Goal: Task Accomplishment & Management: Complete application form

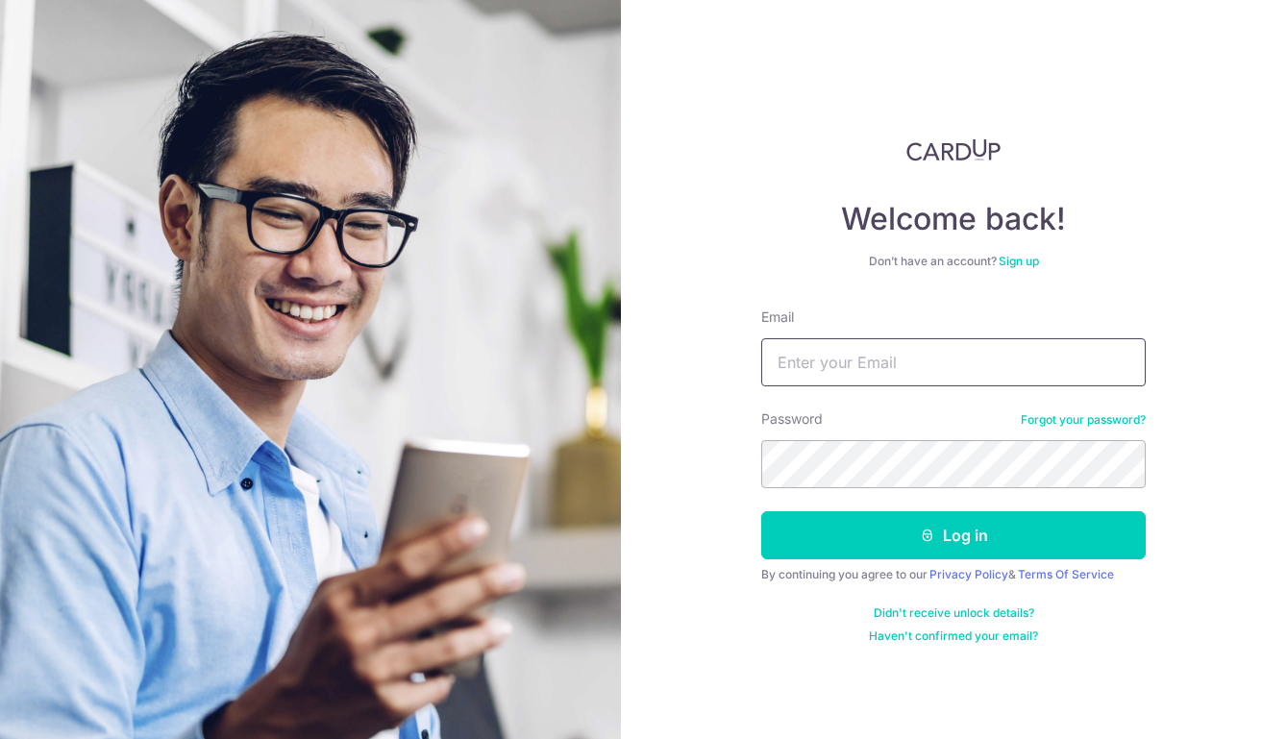
type input "[EMAIL_ADDRESS][DOMAIN_NAME]"
click at [953, 535] on button "Log in" at bounding box center [953, 535] width 384 height 48
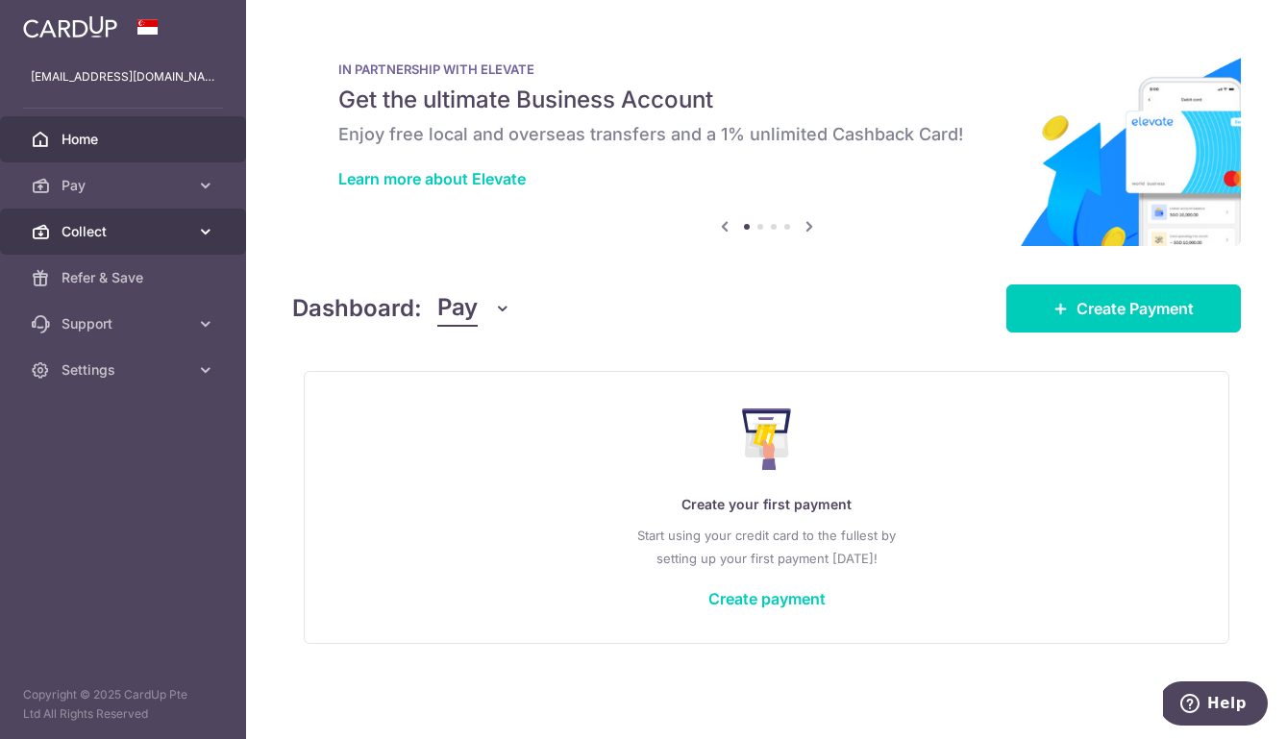
click at [93, 228] on span "Collect" at bounding box center [124, 231] width 127 height 19
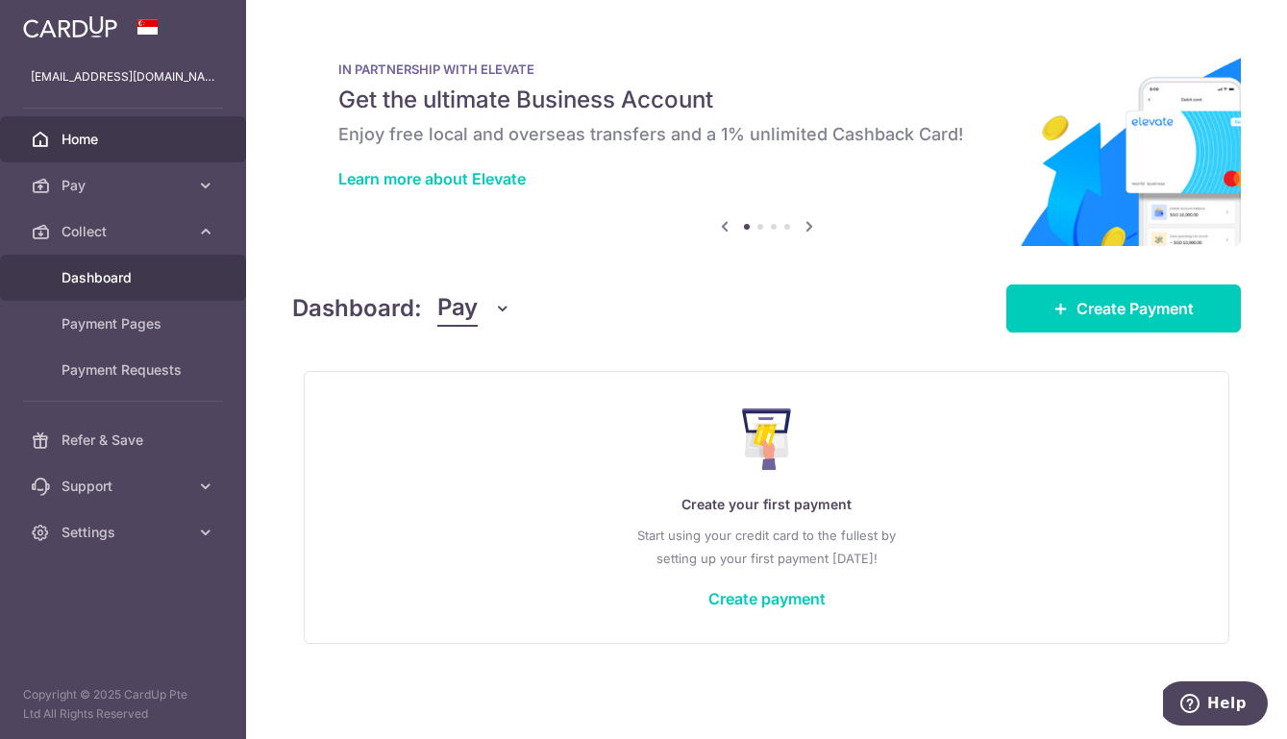
click at [130, 278] on span "Dashboard" at bounding box center [124, 277] width 127 height 19
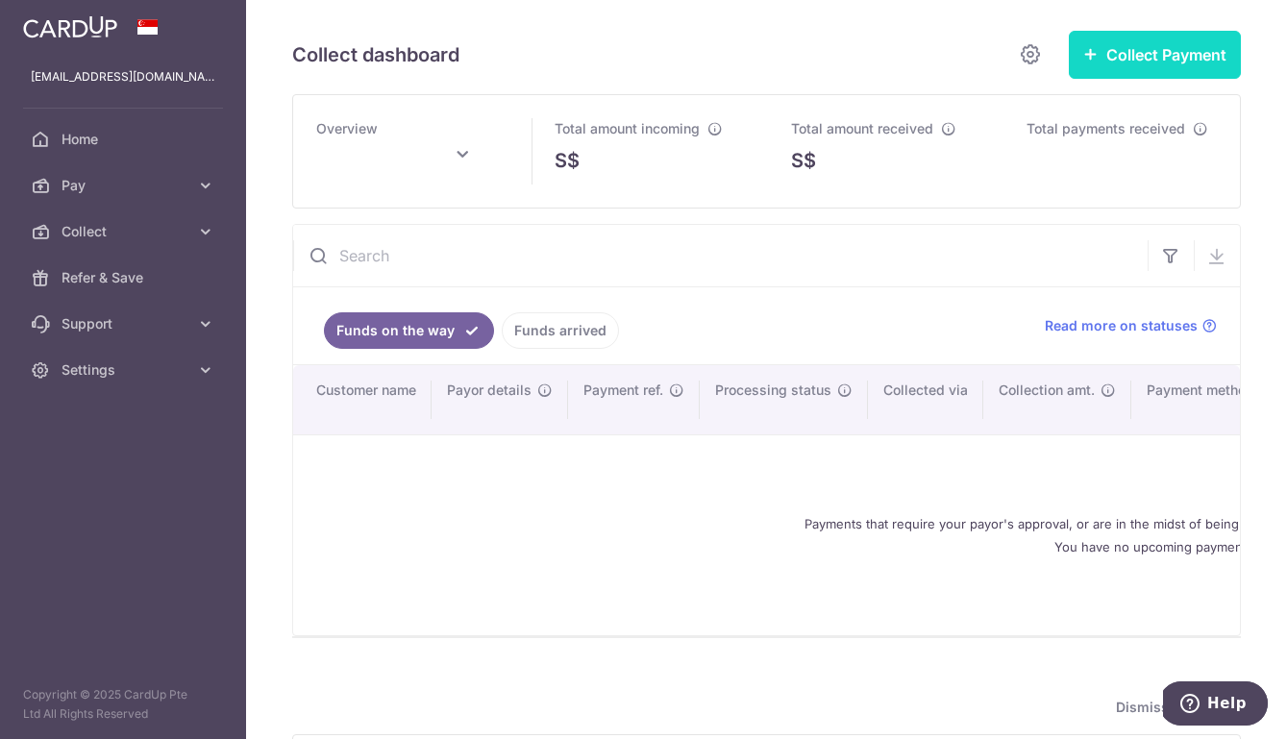
click at [1159, 54] on button "Collect Payment" at bounding box center [1154, 55] width 172 height 48
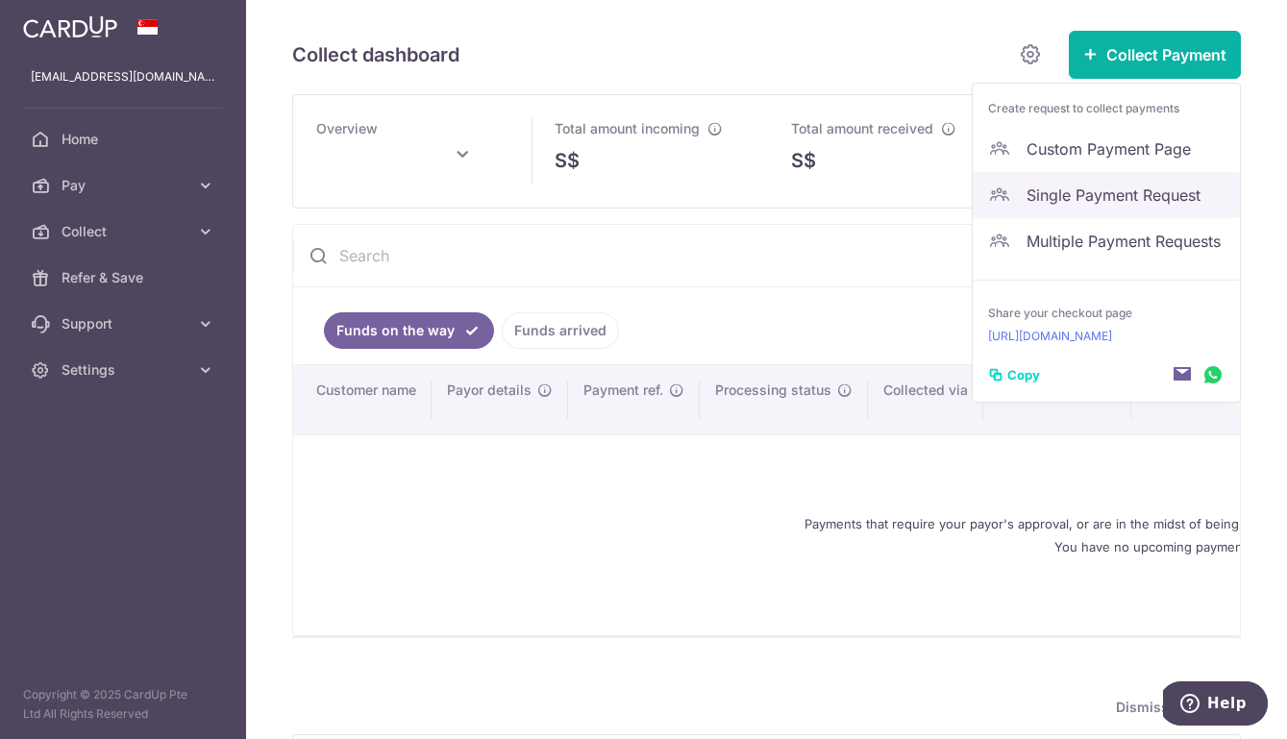
click at [1103, 182] on link "Single Payment Request" at bounding box center [1105, 195] width 267 height 46
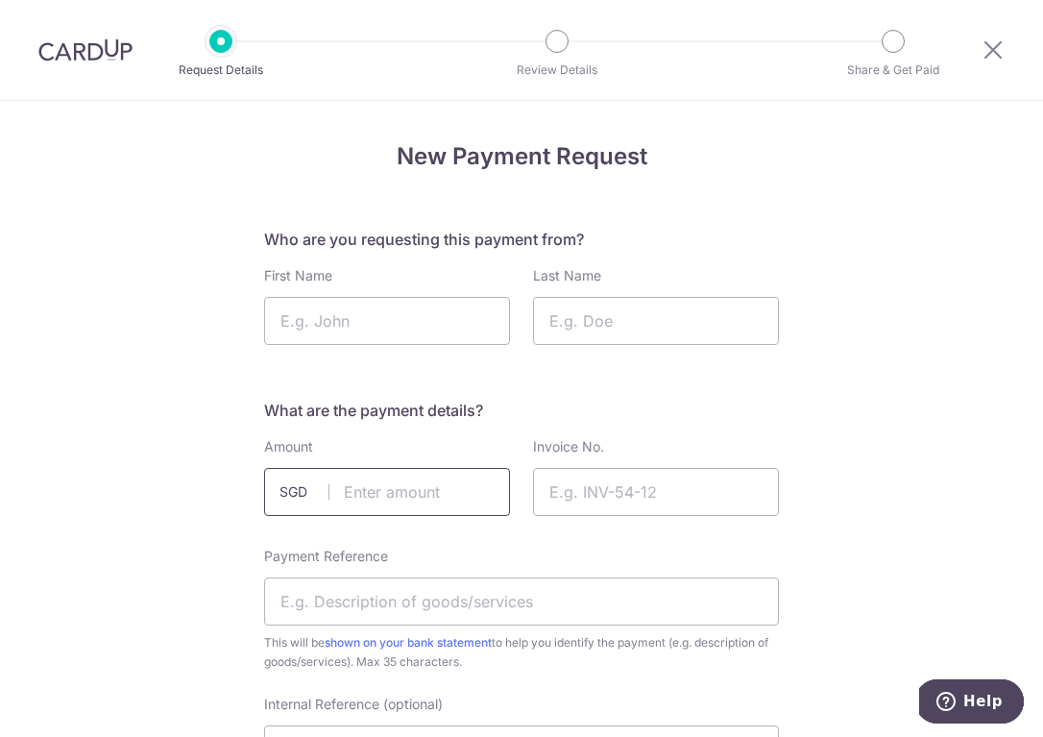
click at [418, 496] on input "text" at bounding box center [387, 492] width 246 height 48
type input "1000.00"
click at [334, 617] on input "Payment Reference" at bounding box center [521, 601] width 515 height 48
click at [607, 490] on input "Invoice No." at bounding box center [656, 492] width 246 height 48
paste input "3266"
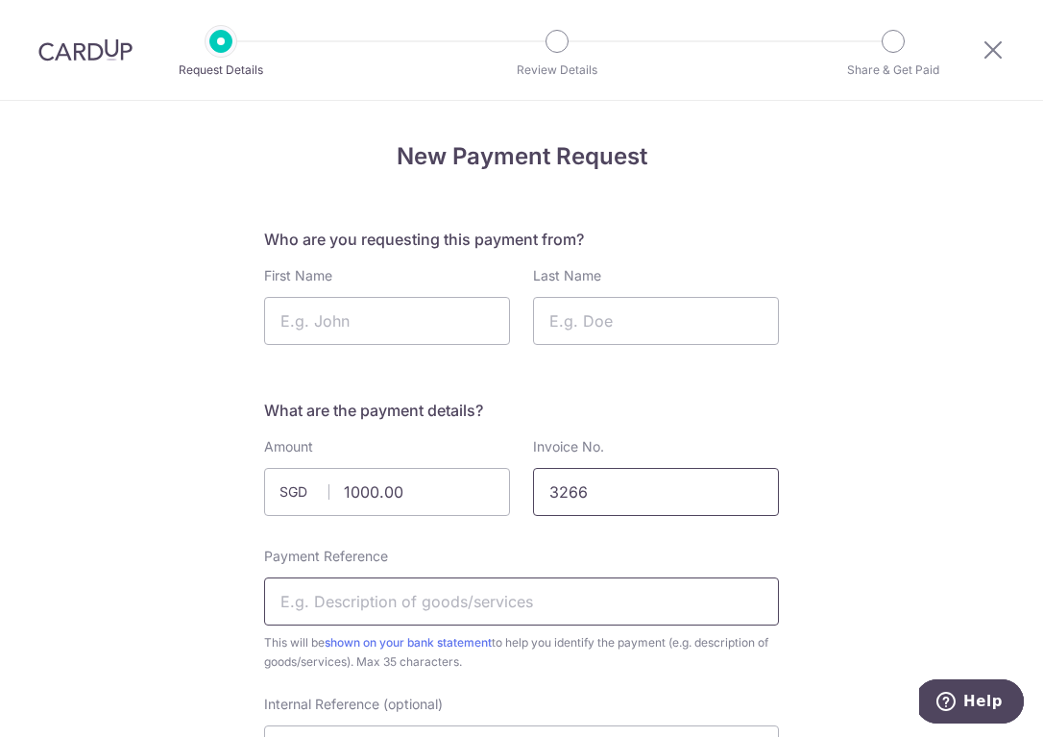
type input "3266"
click at [597, 605] on input "Payment Reference" at bounding box center [521, 601] width 515 height 48
paste input "INDASARIH"
type input "Deposit Payment for INDASARIH"
click at [431, 339] on input "First Name" at bounding box center [387, 321] width 246 height 48
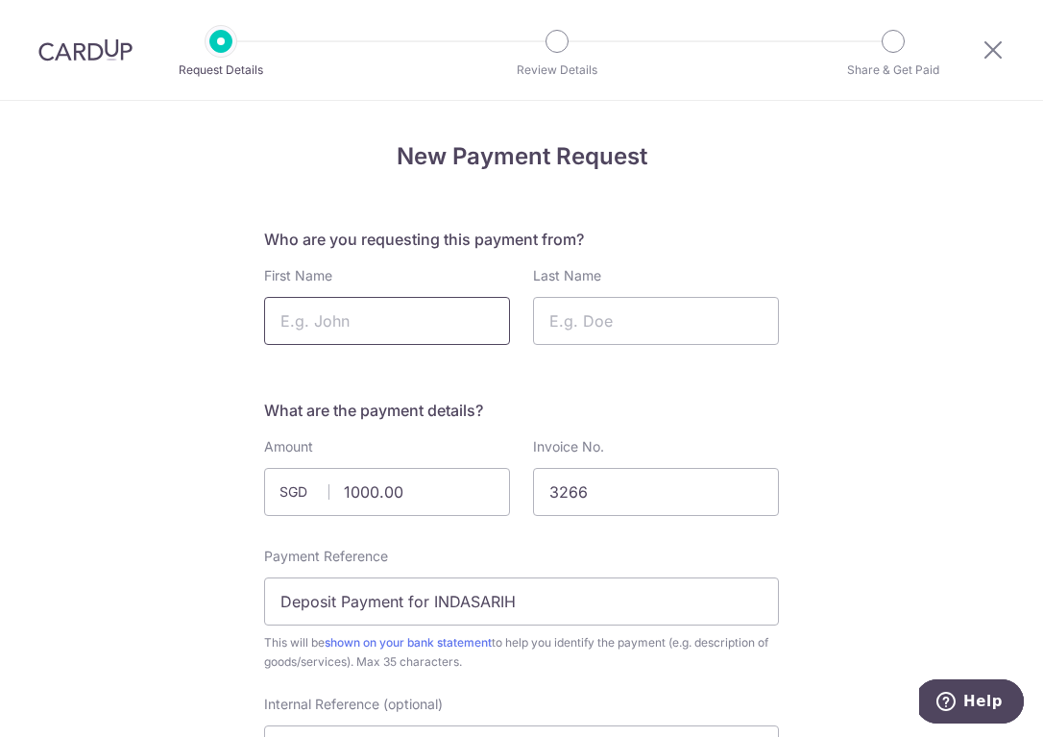
paste input "MUHAMMAD FAIZAL BIN ABDUL GHANI"
drag, startPoint x: 359, startPoint y: 317, endPoint x: 553, endPoint y: 319, distance: 194.1
click at [553, 319] on div "First Name MUHAMMAD FAIZAL BIN ABDUL GHANI Last Name" at bounding box center [522, 305] width 538 height 79
drag, startPoint x: 463, startPoint y: 322, endPoint x: 651, endPoint y: 324, distance: 188.3
click at [651, 324] on div "First Name MUHAMMAD FAIZAL BIN ABDUL GHANI Last Name" at bounding box center [522, 305] width 538 height 79
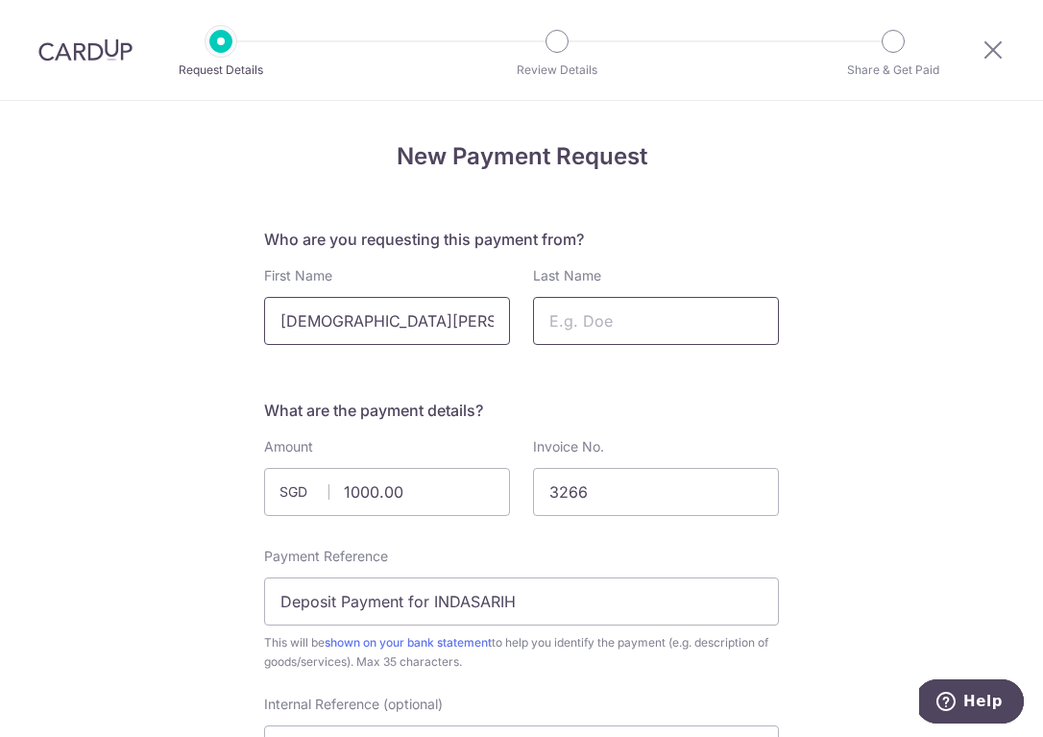
type input "MUHAMMAD FAIZAL BIN ABDUL GHANI"
click at [615, 323] on input "Last Name" at bounding box center [656, 321] width 246 height 48
paste input "MUHAMMAD FAIZAL BIN ABDUL GHANI"
drag, startPoint x: 622, startPoint y: 319, endPoint x: 392, endPoint y: 317, distance: 229.6
click at [391, 318] on div "First Name MUHAMMAD FAIZAL BIN ABDUL GHANI Last Name MUHAMMAD FAIZAL BIN ABDUL …" at bounding box center [522, 305] width 538 height 79
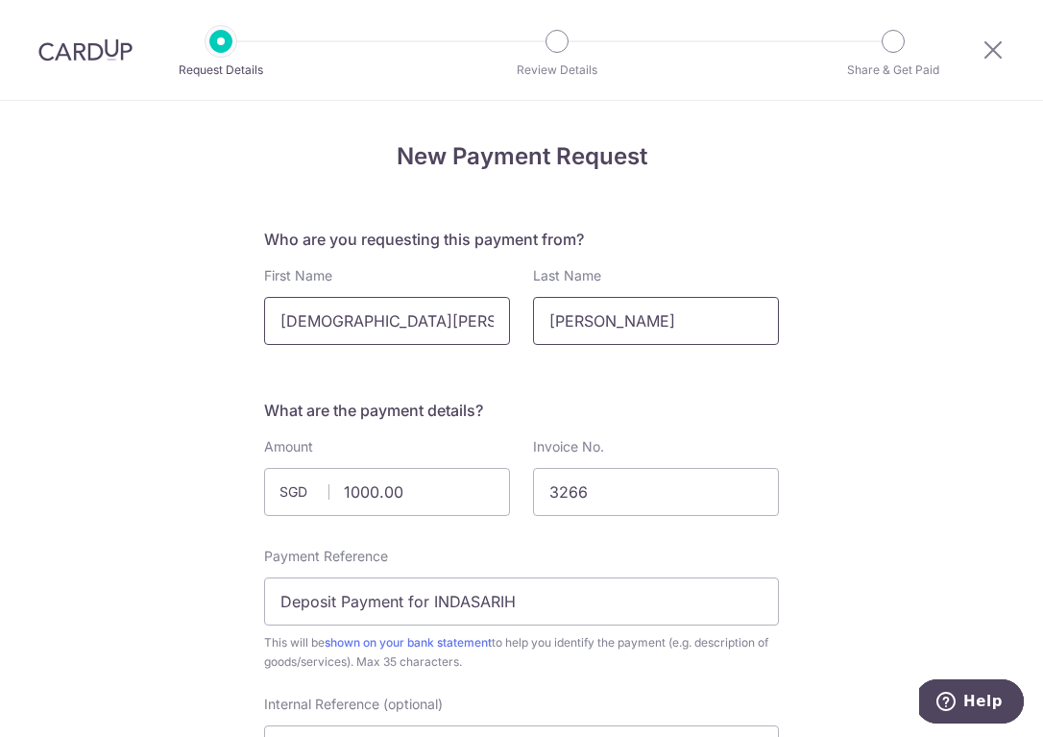
type input "BIN ABDUL GHANI"
drag, startPoint x: 439, startPoint y: 317, endPoint x: 593, endPoint y: 340, distance: 155.5
click at [593, 340] on div "First Name MUHAMMAD FAIZAL BIN ABDUL GHANI Last Name BIN ABDUL GHANI" at bounding box center [522, 305] width 538 height 79
type input "MUHAMMAD FAIZAL"
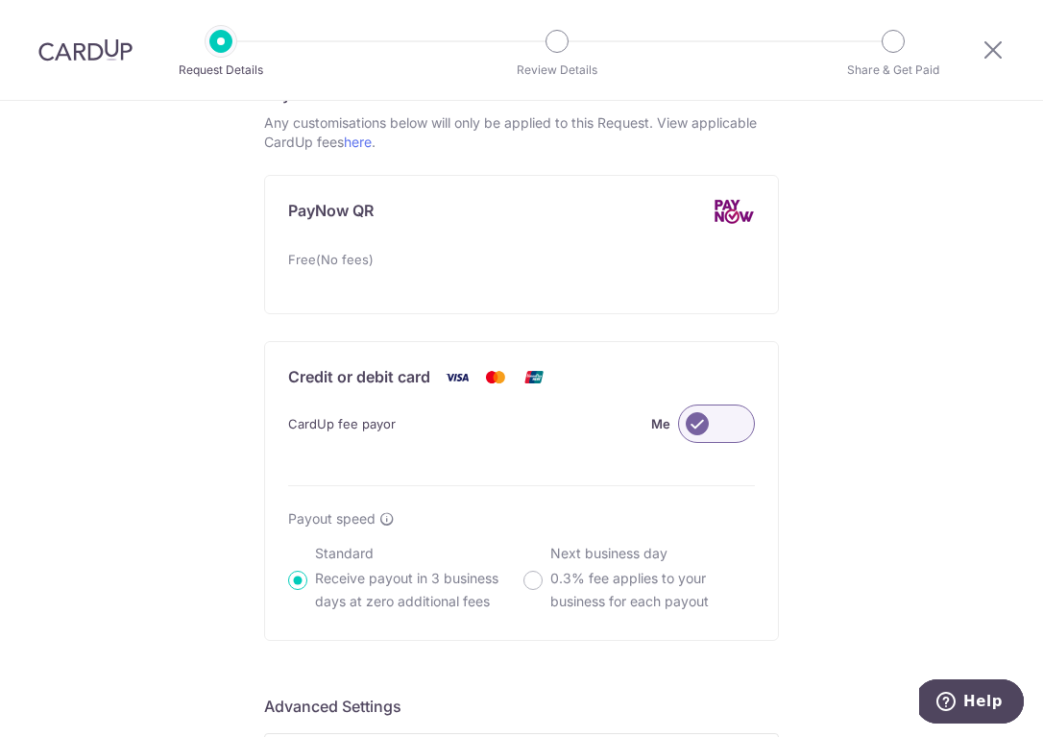
scroll to position [1080, 0]
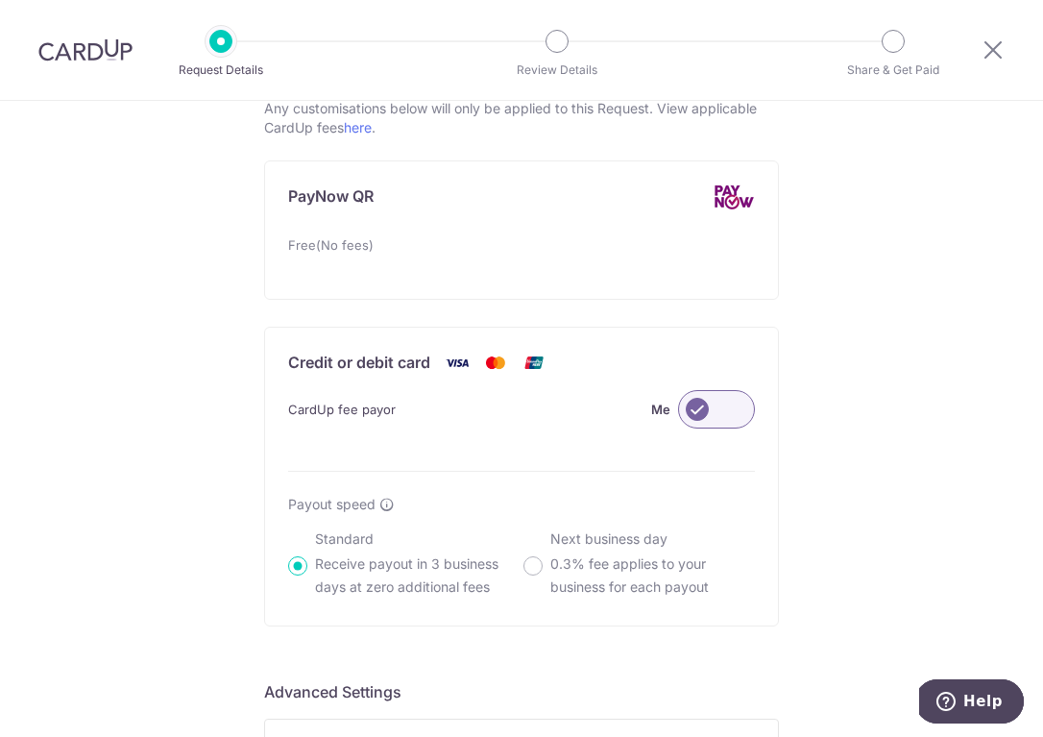
click at [733, 410] on label at bounding box center [716, 409] width 77 height 38
click at [0, 0] on input "Me" at bounding box center [0, 0] width 0 height 0
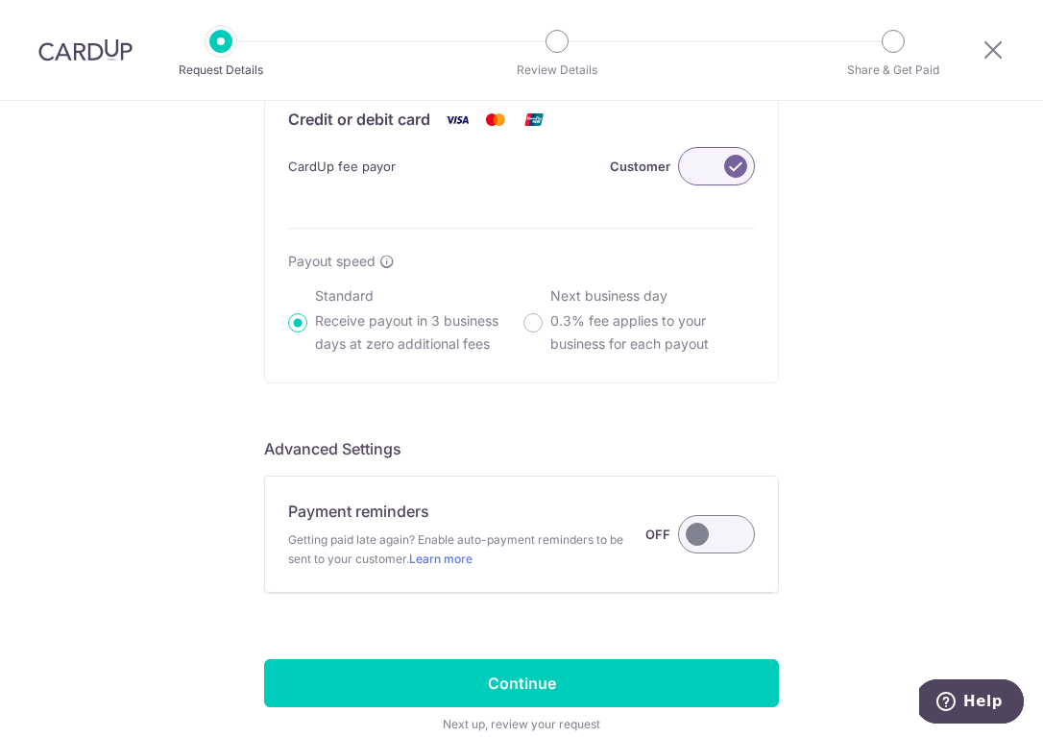
scroll to position [1324, 0]
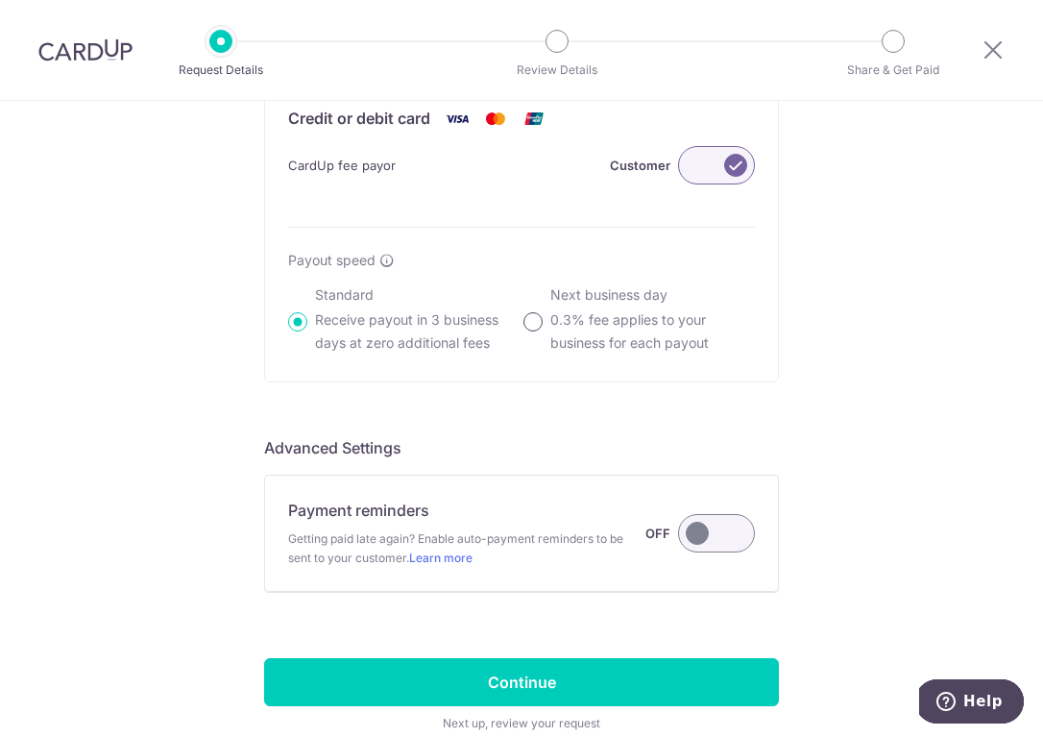
click at [532, 326] on input "Next business day 0.3% fee applies to your business for each payout" at bounding box center [533, 321] width 19 height 19
radio input "true"
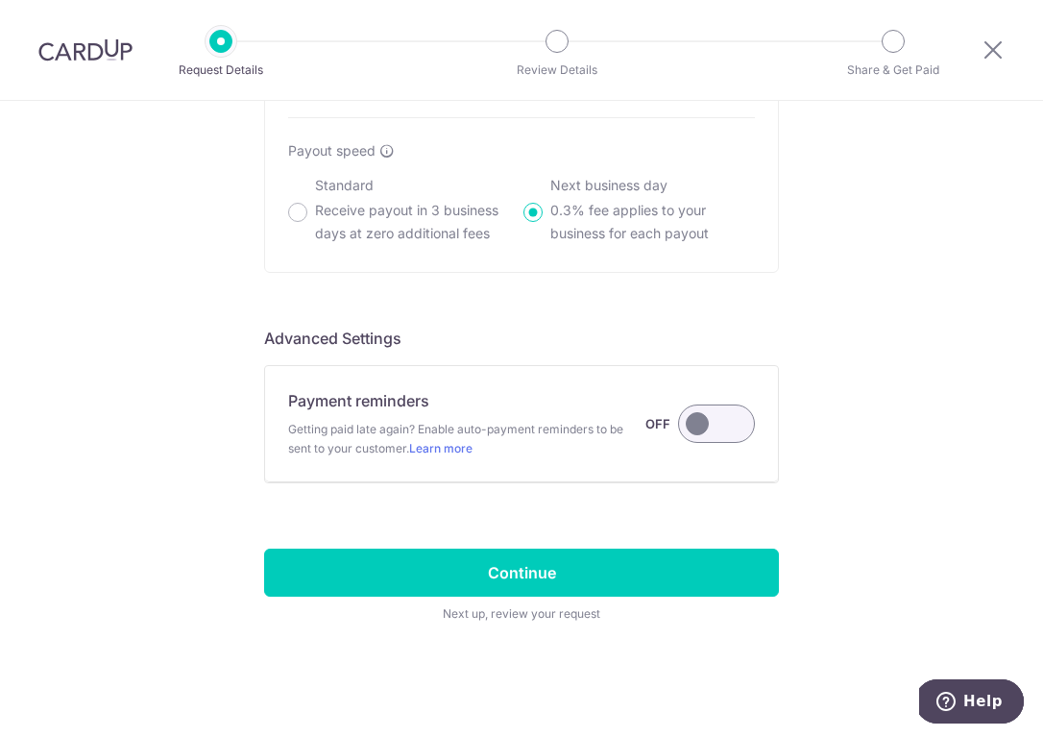
scroll to position [1434, 0]
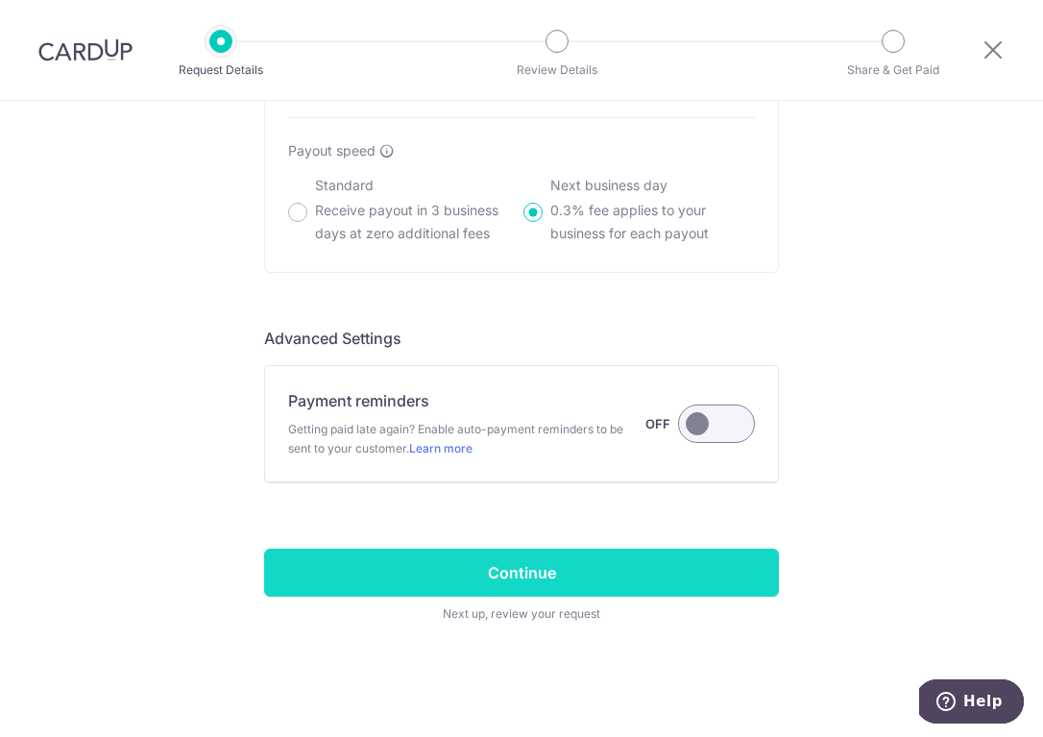
click at [500, 588] on input "Continue" at bounding box center [521, 573] width 515 height 48
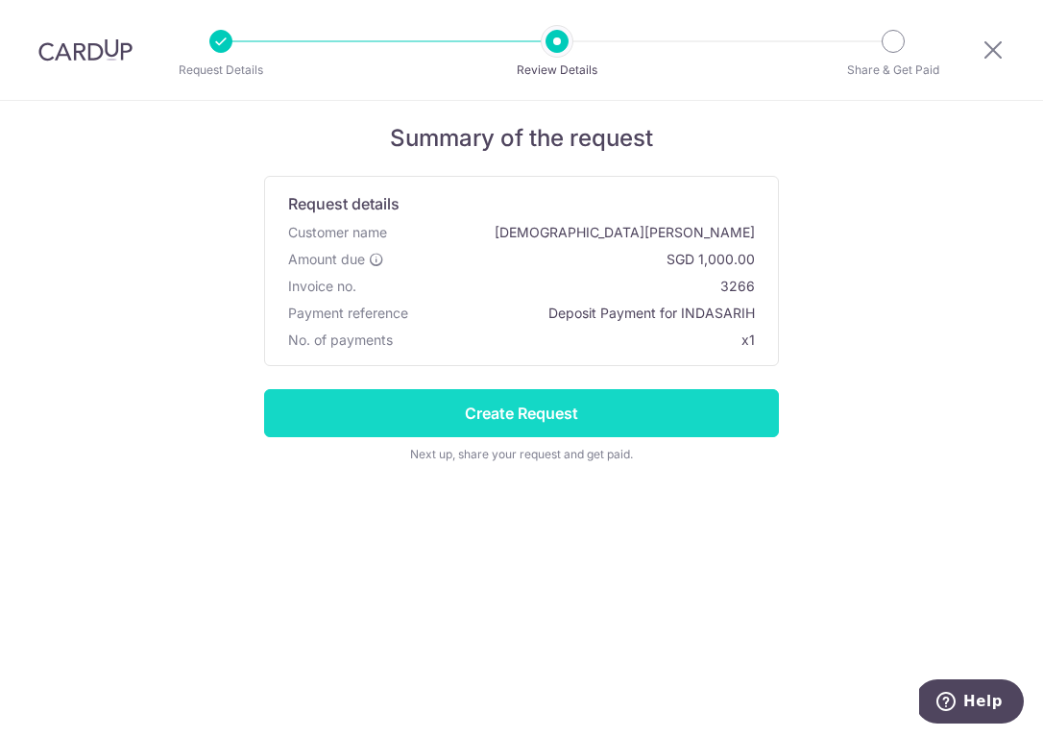
click at [560, 419] on input "Create Request" at bounding box center [521, 413] width 515 height 48
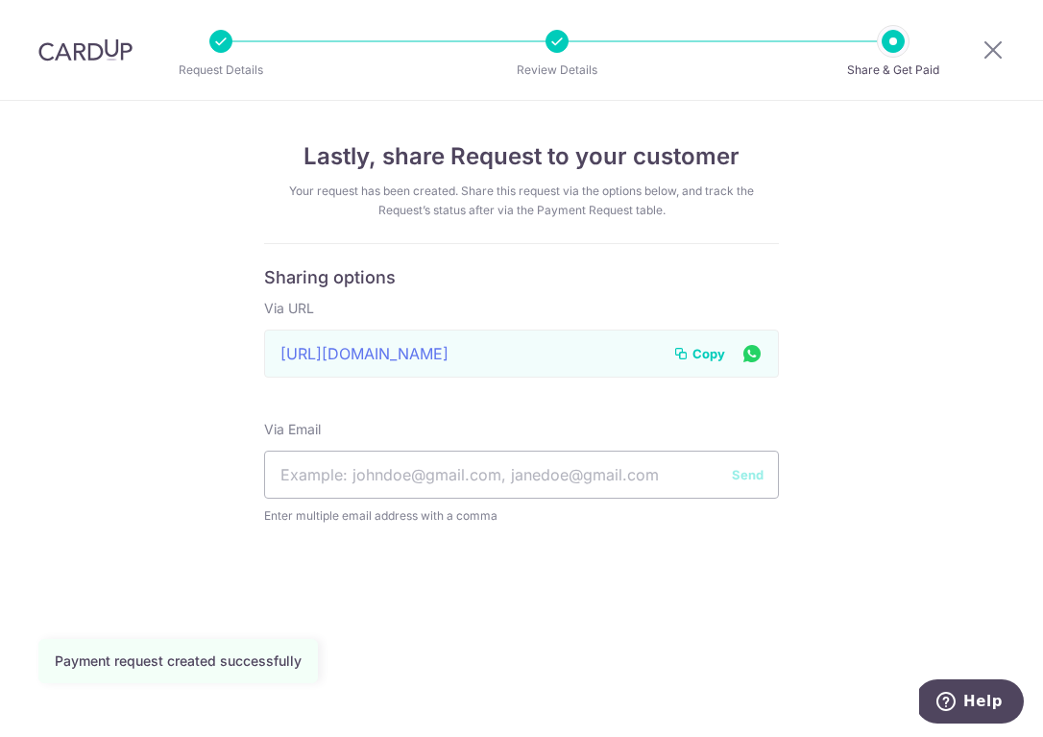
click at [719, 351] on span "Copy" at bounding box center [709, 353] width 33 height 19
